Goal: Task Accomplishment & Management: Use online tool/utility

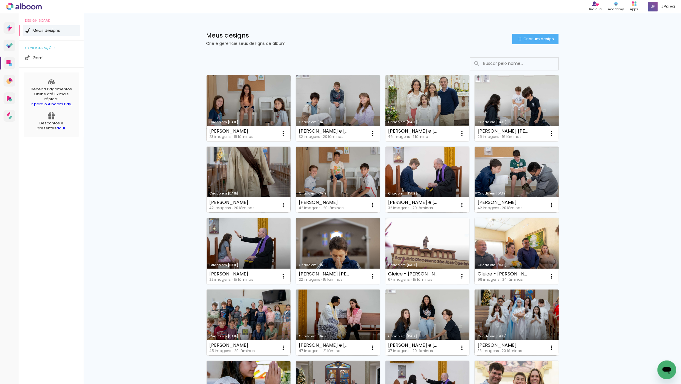
click at [238, 101] on link "Criado em 28/08/25" at bounding box center [249, 108] width 84 height 66
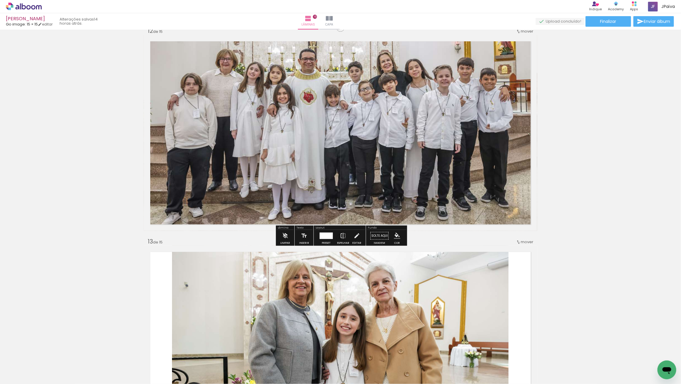
scroll to position [2328, 0]
click at [608, 23] on span "Finalizar" at bounding box center [608, 21] width 16 height 4
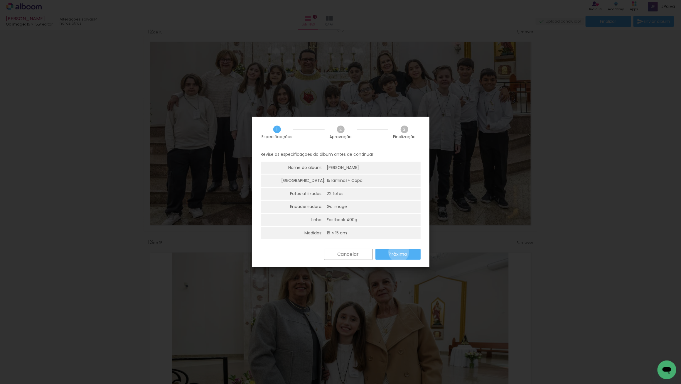
click at [0, 0] on slot "Próximo" at bounding box center [0, 0] width 0 height 0
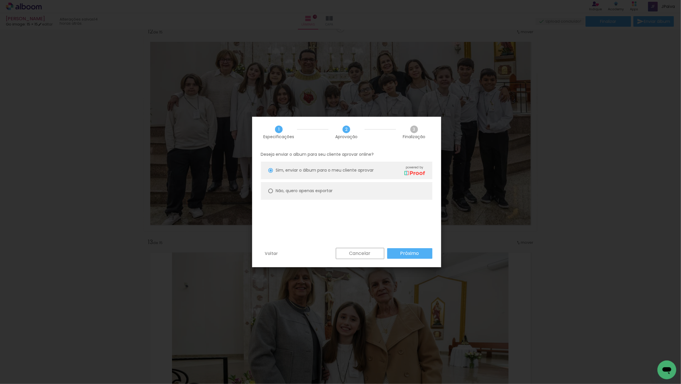
click at [0, 0] on slot "Não, quero apenas exportar" at bounding box center [0, 0] width 0 height 0
type paper-radio-button "on"
click at [0, 0] on slot "Próximo" at bounding box center [0, 0] width 0 height 0
type input "Alta, 300 DPI"
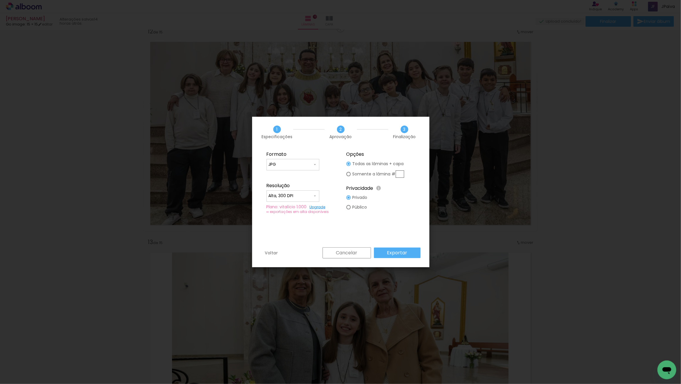
click at [0, 0] on slot "Exportar" at bounding box center [0, 0] width 0 height 0
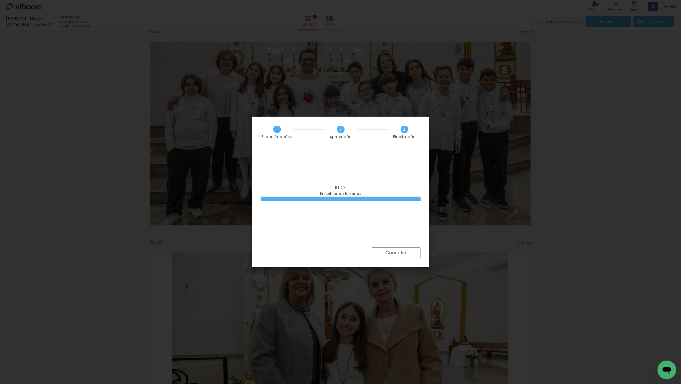
scroll to position [0, 0]
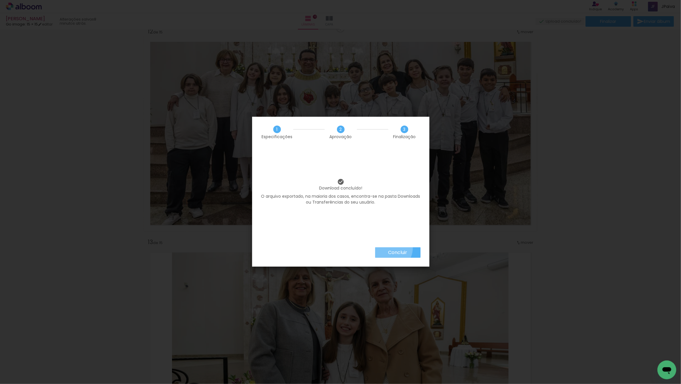
click at [388, 248] on paper-button "Concluir" at bounding box center [397, 252] width 45 height 11
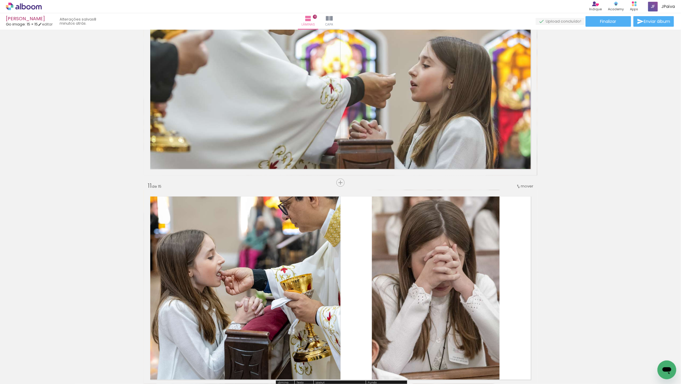
scroll to position [1961, 0]
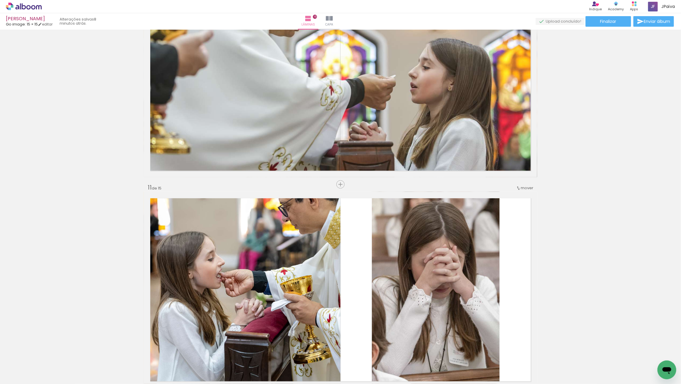
click at [24, 5] on icon at bounding box center [24, 6] width 4 height 6
